Goal: Task Accomplishment & Management: Manage account settings

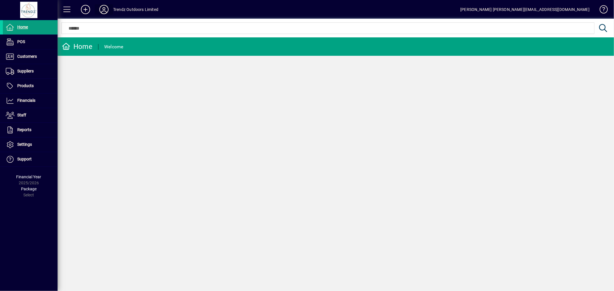
click at [107, 6] on icon at bounding box center [104, 9] width 12 height 9
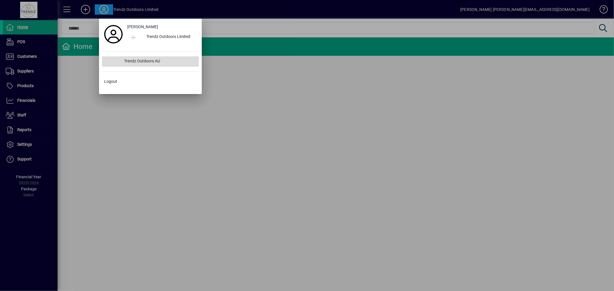
click at [161, 61] on div "Trendz Outdoors AU" at bounding box center [159, 61] width 79 height 10
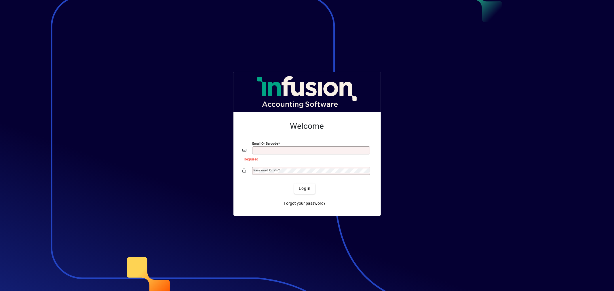
type input "**********"
click at [304, 192] on span "Login" at bounding box center [305, 189] width 12 height 6
